Goal: Task Accomplishment & Management: Use online tool/utility

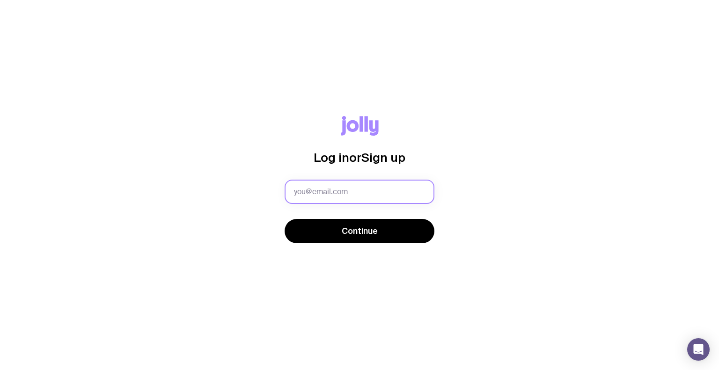
type input "[EMAIL_ADDRESS][PERSON_NAME][PERSON_NAME][DOMAIN_NAME]"
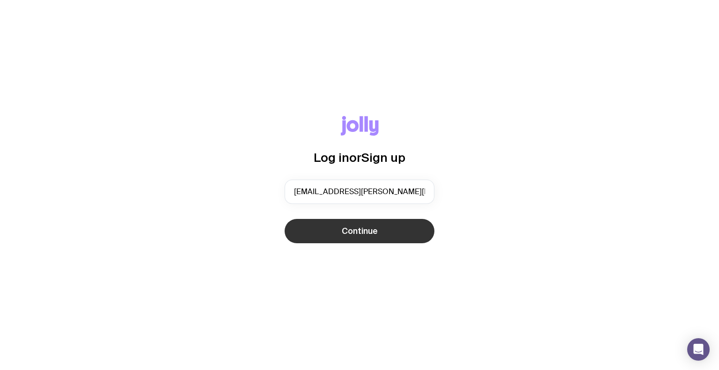
click at [342, 225] on button "Continue" at bounding box center [360, 231] width 150 height 24
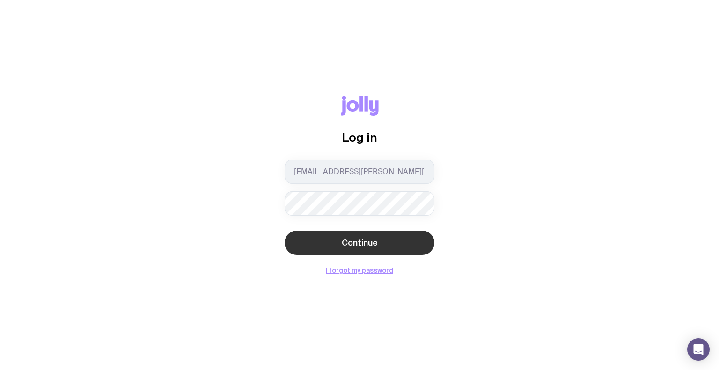
click at [352, 251] on button "Continue" at bounding box center [360, 243] width 150 height 24
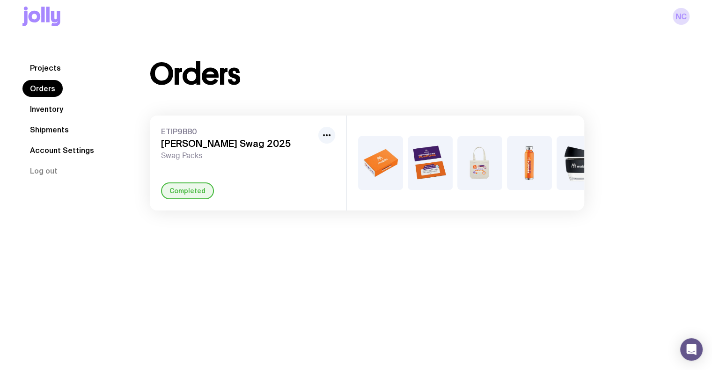
click at [49, 104] on link "Inventory" at bounding box center [46, 109] width 48 height 17
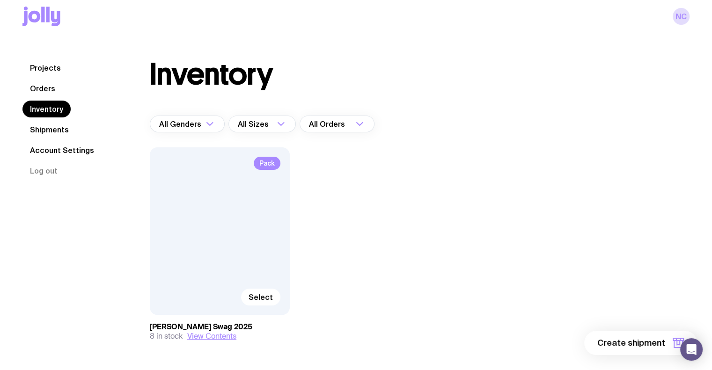
scroll to position [34, 0]
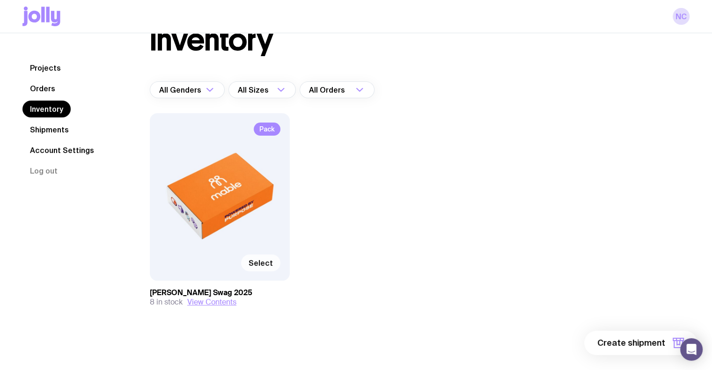
click at [260, 266] on span "Select" at bounding box center [261, 263] width 24 height 9
click at [0, 0] on input "Select" at bounding box center [0, 0] width 0 height 0
click at [645, 342] on span "1 item" at bounding box center [653, 343] width 23 height 11
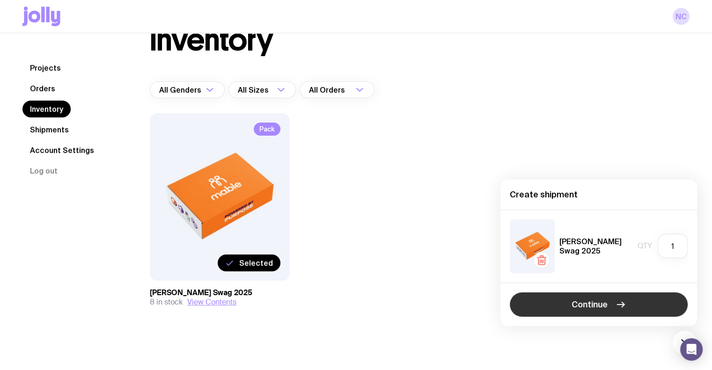
click at [575, 301] on span "Continue" at bounding box center [590, 304] width 36 height 11
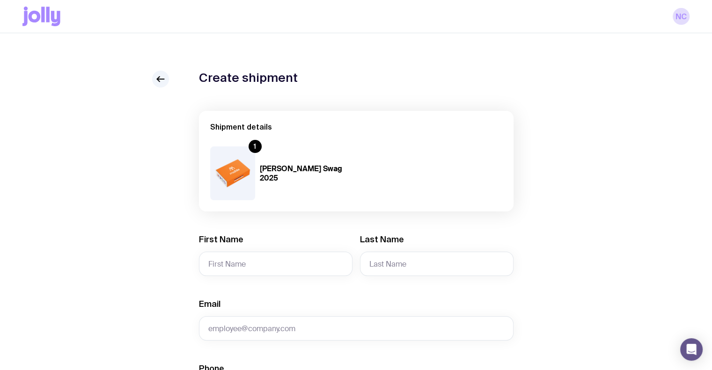
click at [11, 9] on div "NC" at bounding box center [356, 16] width 712 height 33
click at [15, 10] on div "NC" at bounding box center [356, 16] width 712 height 33
click at [45, 21] on icon at bounding box center [41, 17] width 38 height 20
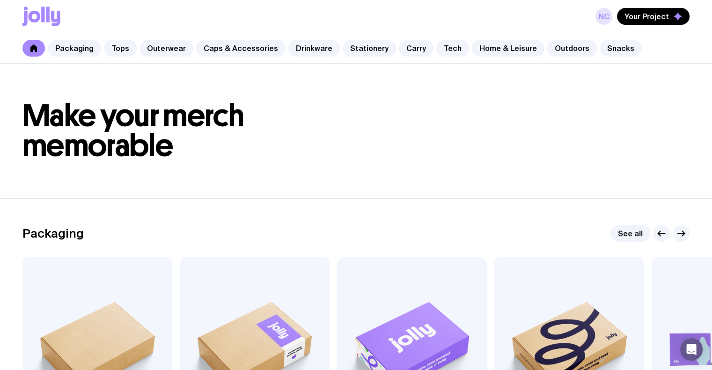
click at [606, 13] on link "NC" at bounding box center [604, 16] width 17 height 17
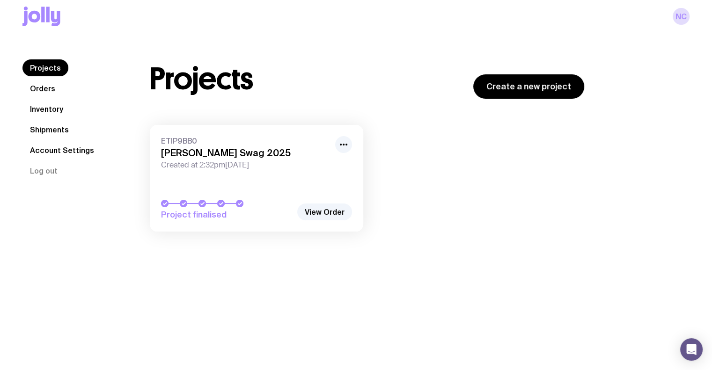
click at [39, 95] on link "Orders" at bounding box center [42, 88] width 40 height 17
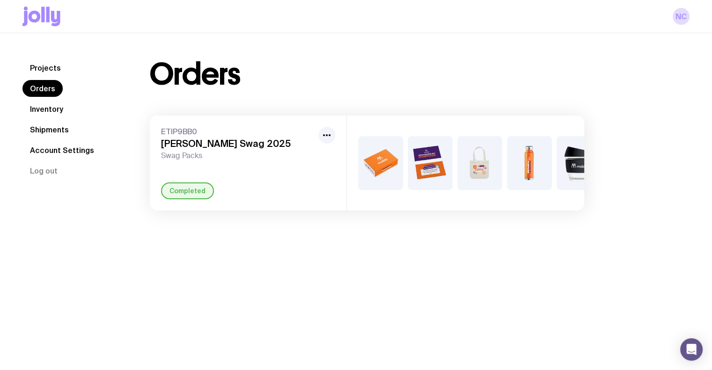
scroll to position [33, 0]
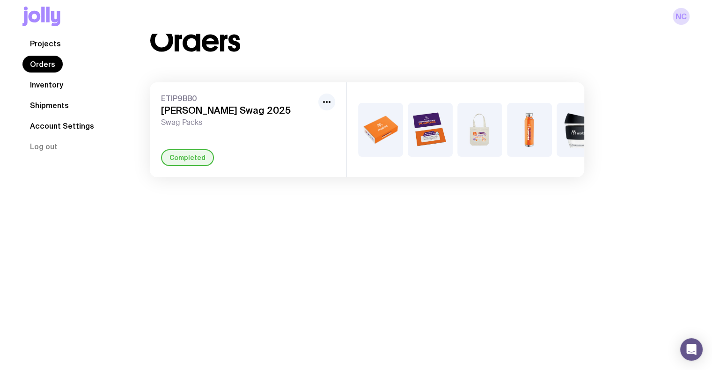
click at [182, 166] on div "Completed" at bounding box center [187, 157] width 53 height 17
click at [35, 86] on link "Inventory" at bounding box center [46, 84] width 48 height 17
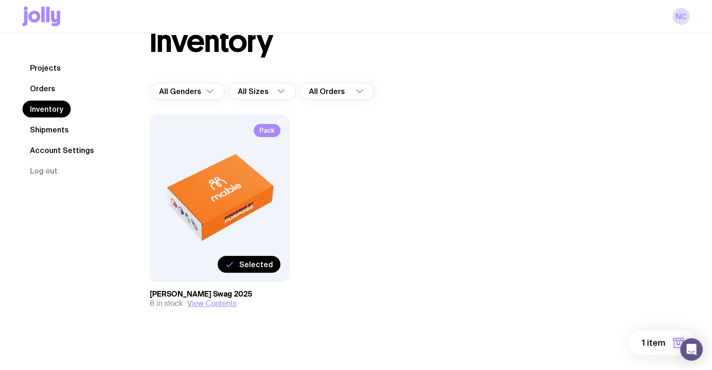
scroll to position [34, 0]
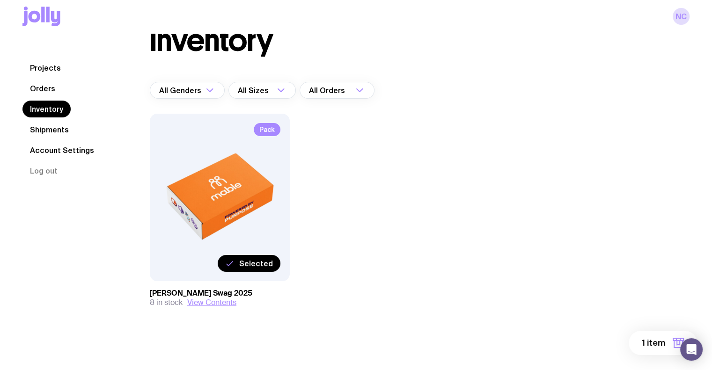
click at [37, 125] on link "Shipments" at bounding box center [49, 129] width 54 height 17
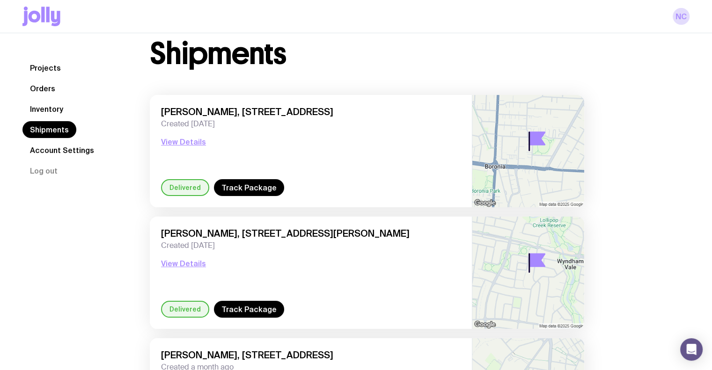
scroll to position [21, 0]
click at [62, 96] on nav "Projects Orders Inventory Shipments Account Settings Log out" at bounding box center [74, 119] width 105 height 120
click at [33, 110] on link "Inventory" at bounding box center [46, 109] width 48 height 17
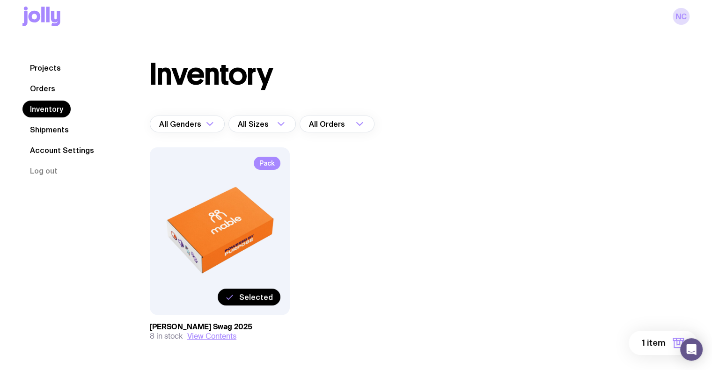
click at [655, 344] on span "1 item" at bounding box center [653, 343] width 23 height 11
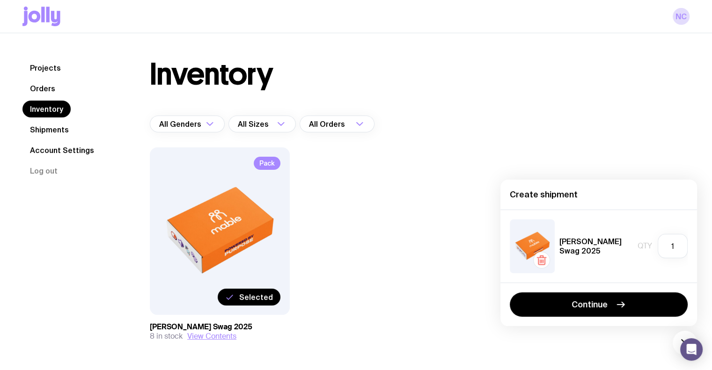
click at [555, 286] on div "Continue" at bounding box center [599, 305] width 197 height 44
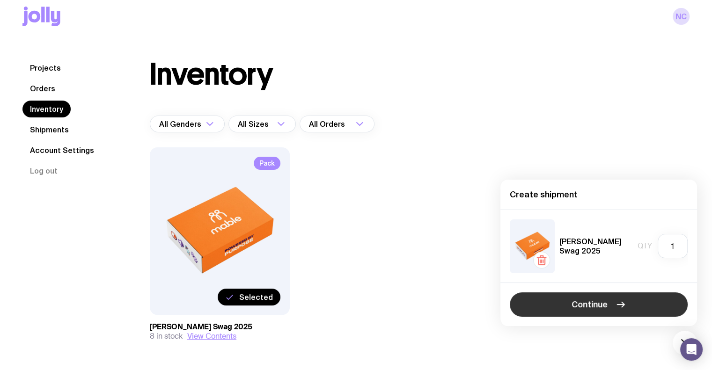
click at [548, 296] on button "Continue" at bounding box center [599, 305] width 178 height 24
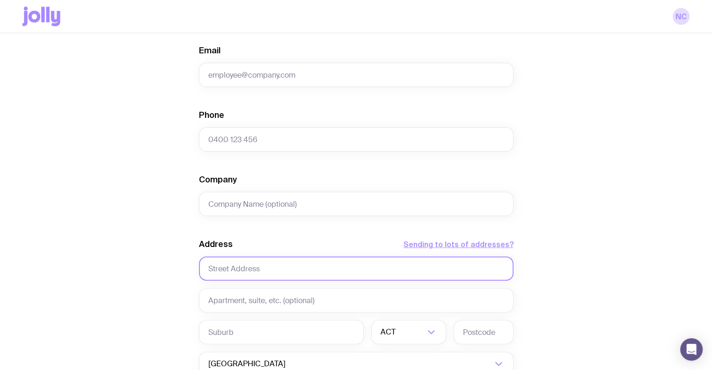
click at [232, 273] on input "text" at bounding box center [356, 269] width 315 height 24
paste input "[STREET_ADDRESS]"
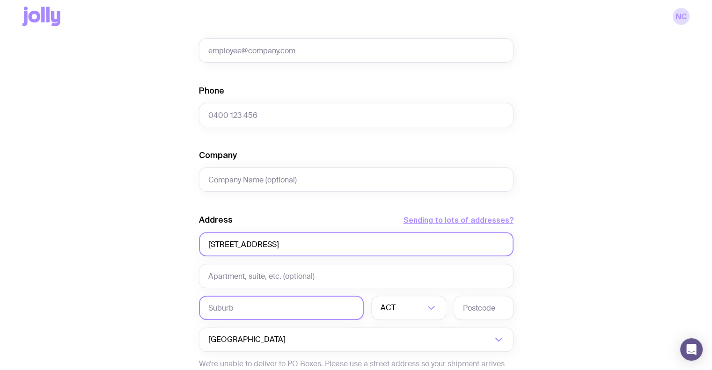
type input "[STREET_ADDRESS]"
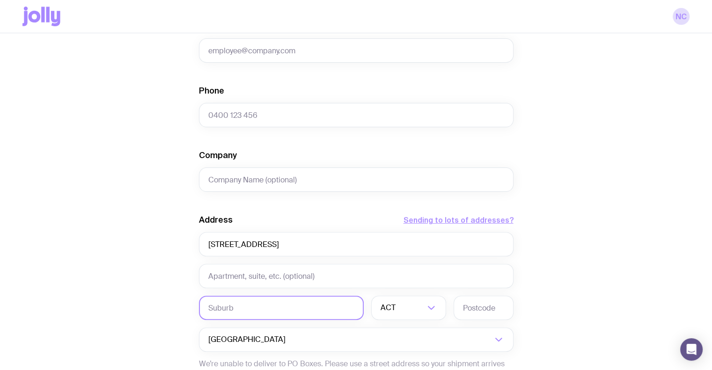
click at [222, 303] on input "text" at bounding box center [281, 308] width 165 height 24
type input "[GEOGRAPHIC_DATA]"
click at [420, 317] on input "Search for option" at bounding box center [403, 308] width 44 height 24
click at [399, 348] on li "QLD" at bounding box center [409, 345] width 74 height 20
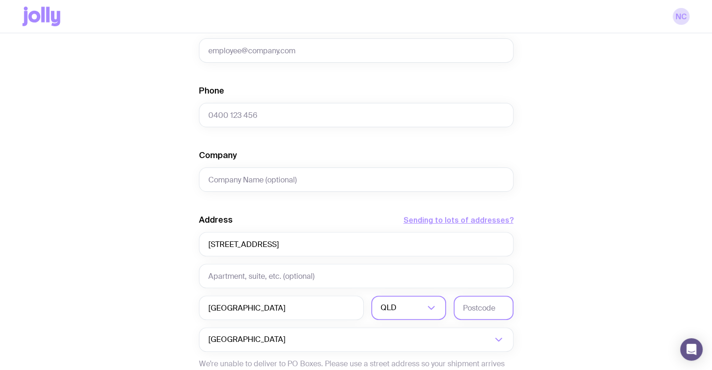
click at [483, 314] on input "text" at bounding box center [484, 308] width 60 height 24
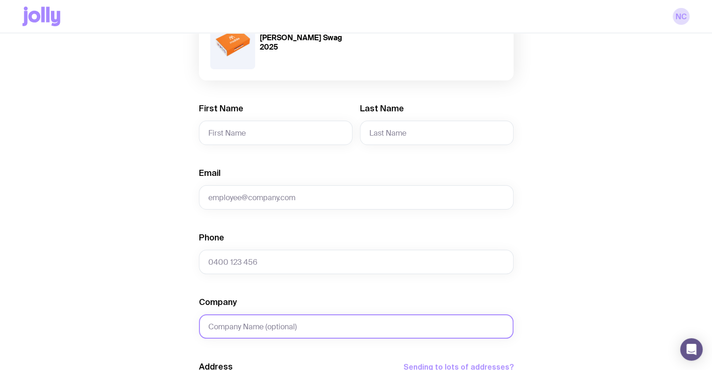
scroll to position [119, 0]
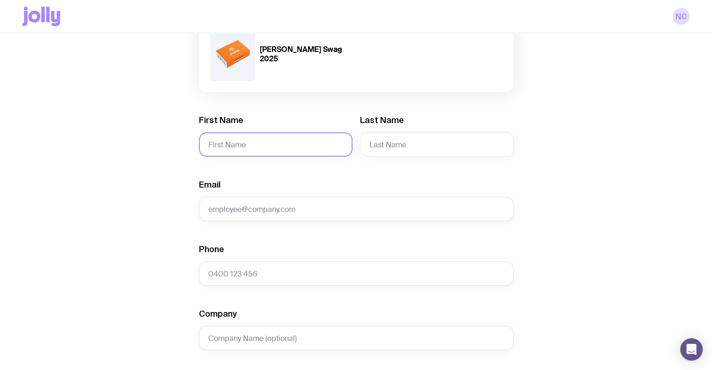
type input "4212"
click at [236, 152] on input "First Name" at bounding box center [276, 145] width 154 height 24
type input "[PERSON_NAME]"
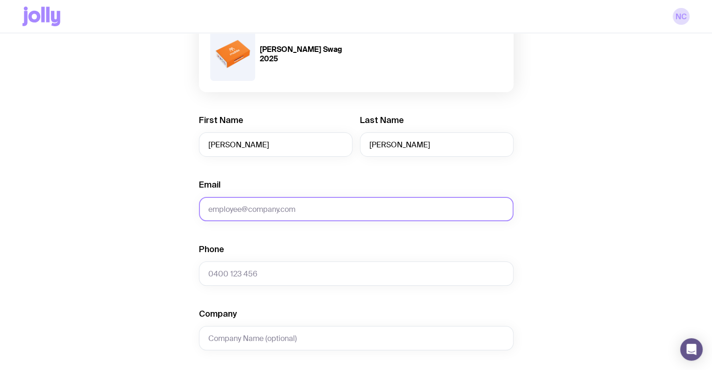
click at [320, 204] on input "Email" at bounding box center [356, 209] width 315 height 24
paste input "[EMAIL_ADDRESS][DOMAIN_NAME]"
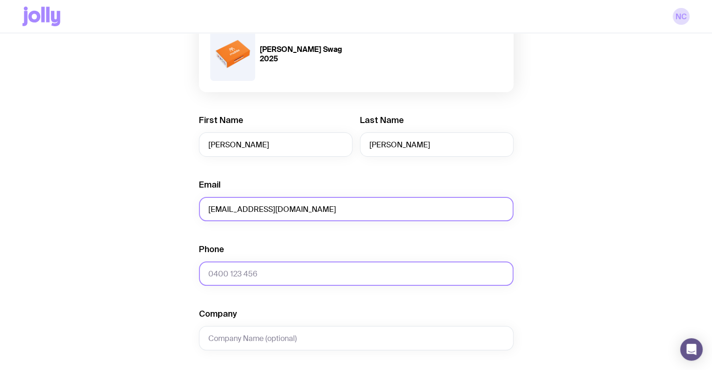
type input "[EMAIL_ADDRESS][DOMAIN_NAME]"
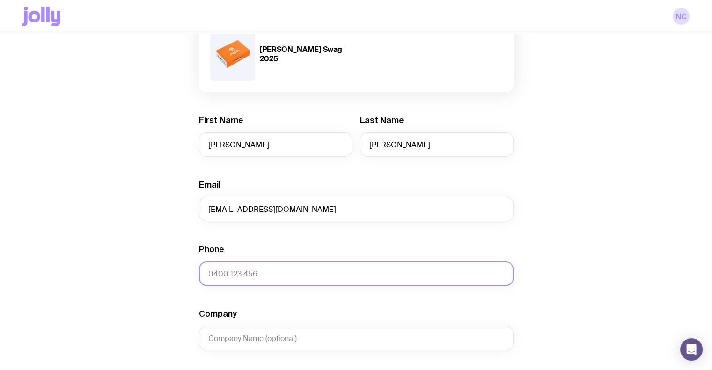
click at [271, 272] on input "Phone" at bounding box center [356, 274] width 315 height 24
paste input "0410 930 590"
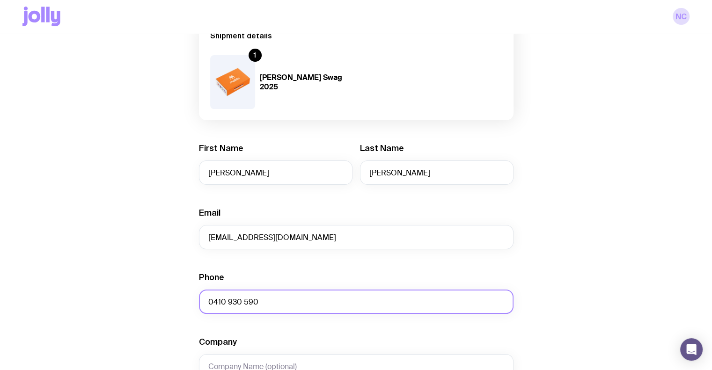
scroll to position [92, 0]
type input "0410 930 590"
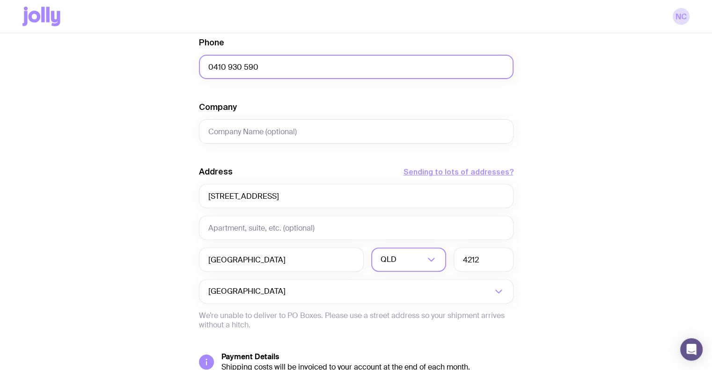
scroll to position [412, 0]
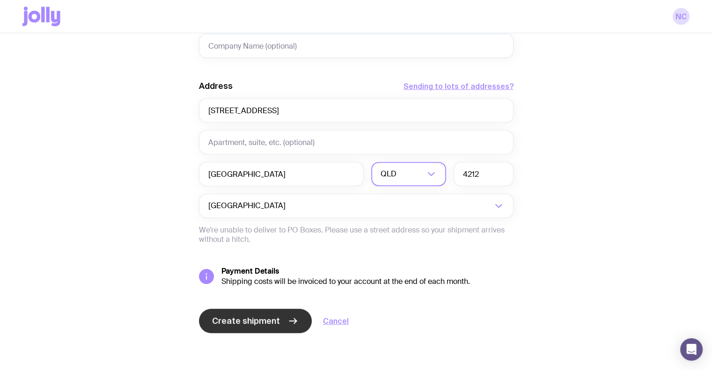
click at [236, 317] on span "Create shipment" at bounding box center [246, 321] width 68 height 11
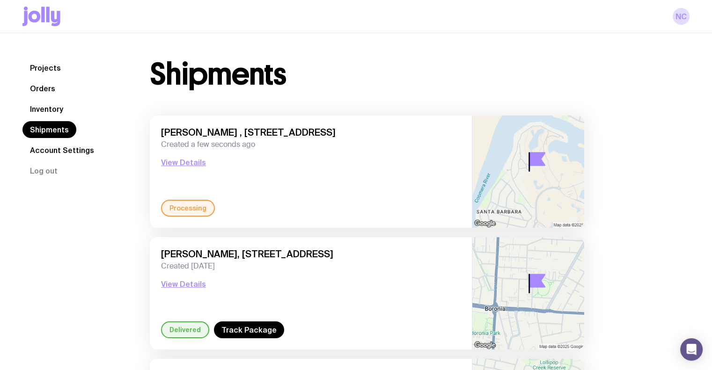
click at [51, 124] on link "Shipments" at bounding box center [49, 129] width 54 height 17
click at [52, 114] on link "Inventory" at bounding box center [46, 109] width 48 height 17
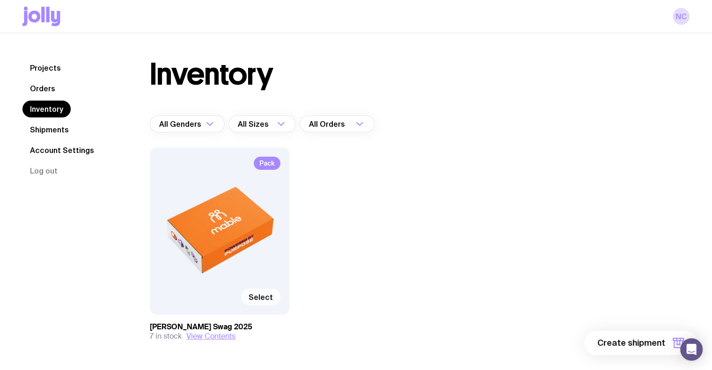
click at [269, 302] on label "Select" at bounding box center [260, 297] width 39 height 17
click at [0, 0] on input "Select" at bounding box center [0, 0] width 0 height 0
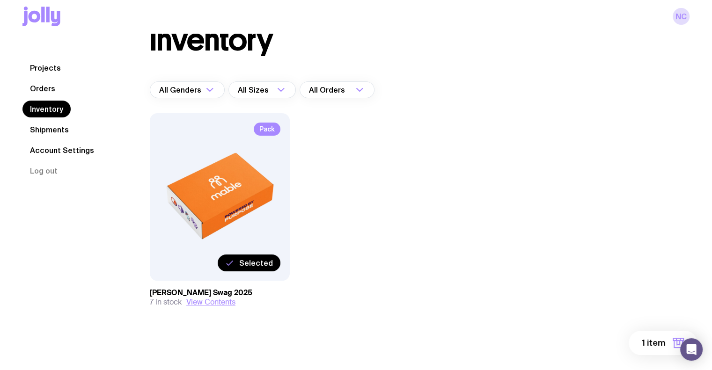
click at [657, 340] on span "1 item" at bounding box center [653, 343] width 23 height 11
